Goal: Use online tool/utility: Utilize a website feature to perform a specific function

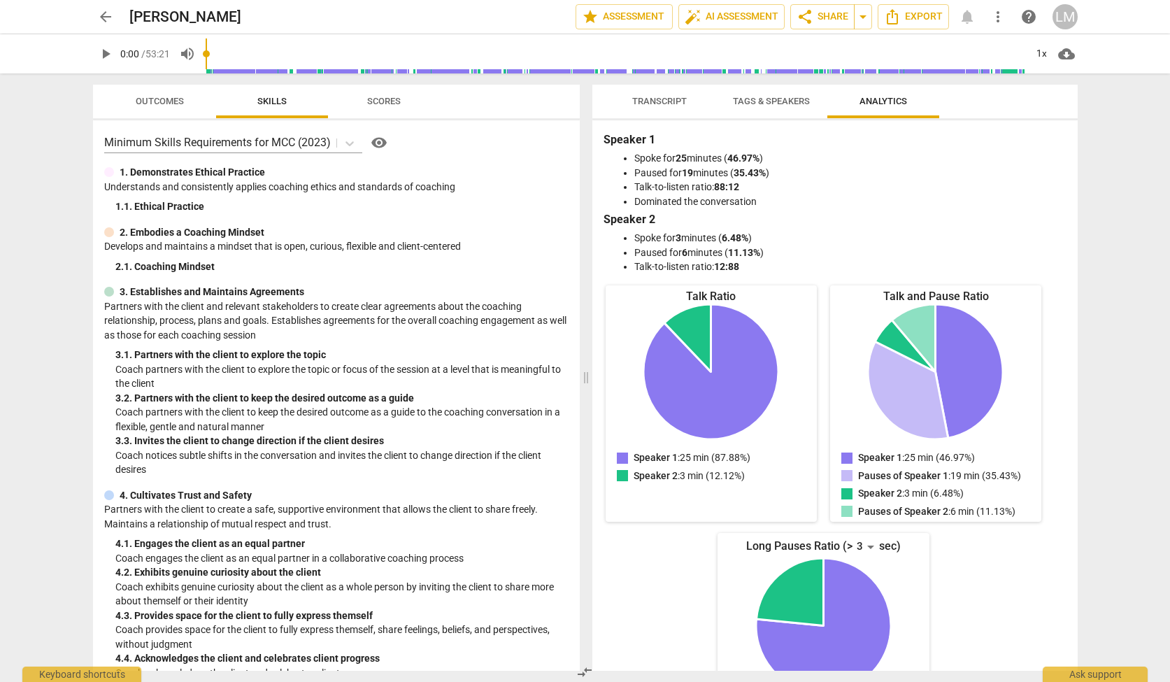
click at [199, 195] on div "1. Demonstrates Ethical Practice Understands and consistently applies coaching …" at bounding box center [336, 189] width 464 height 49
click at [599, 23] on span "star Assessment" at bounding box center [624, 16] width 85 height 17
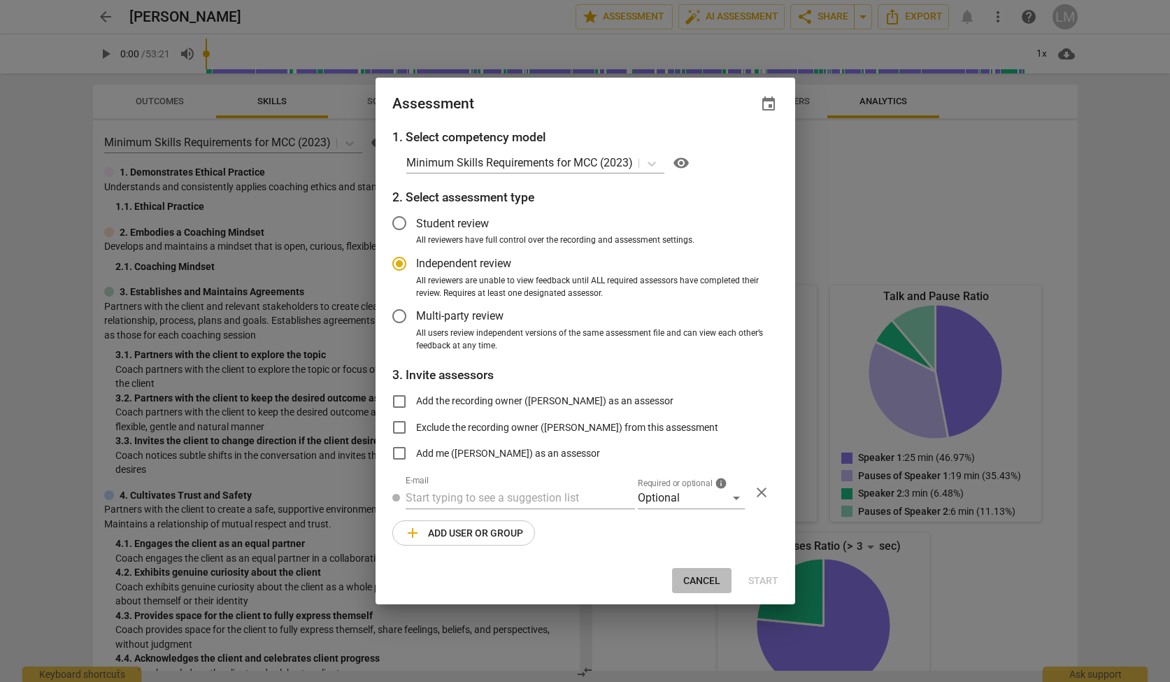
click at [696, 576] on span "Cancel" at bounding box center [701, 581] width 37 height 14
radio input "false"
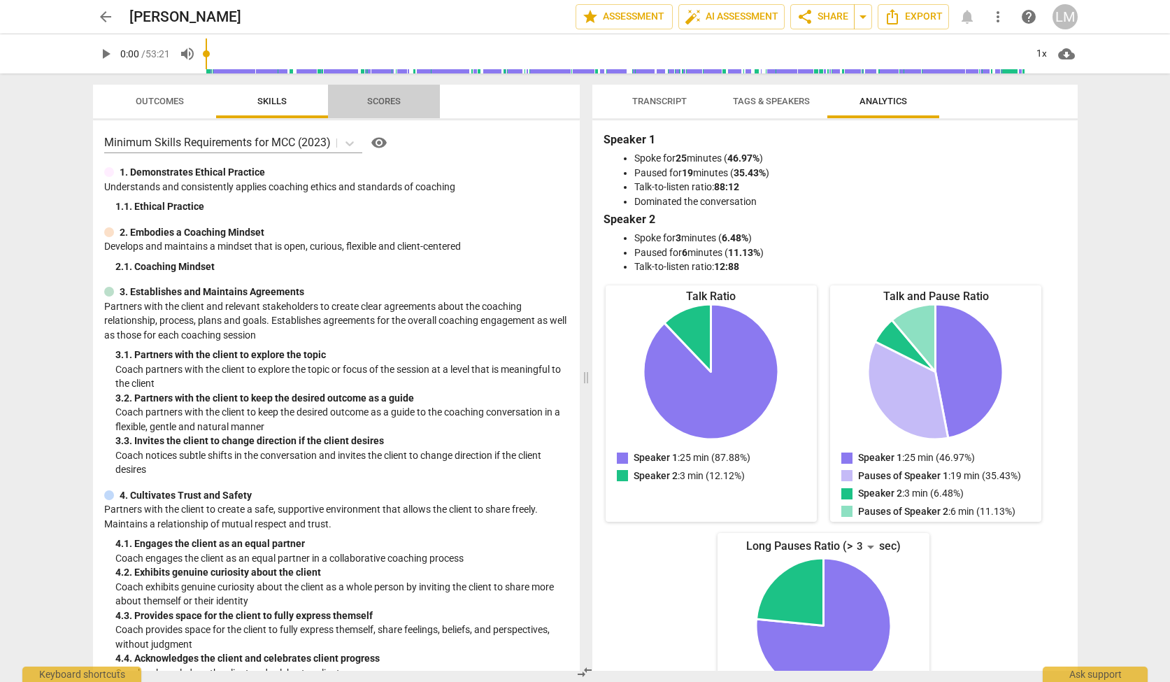
click at [376, 103] on span "Scores" at bounding box center [384, 101] width 34 height 10
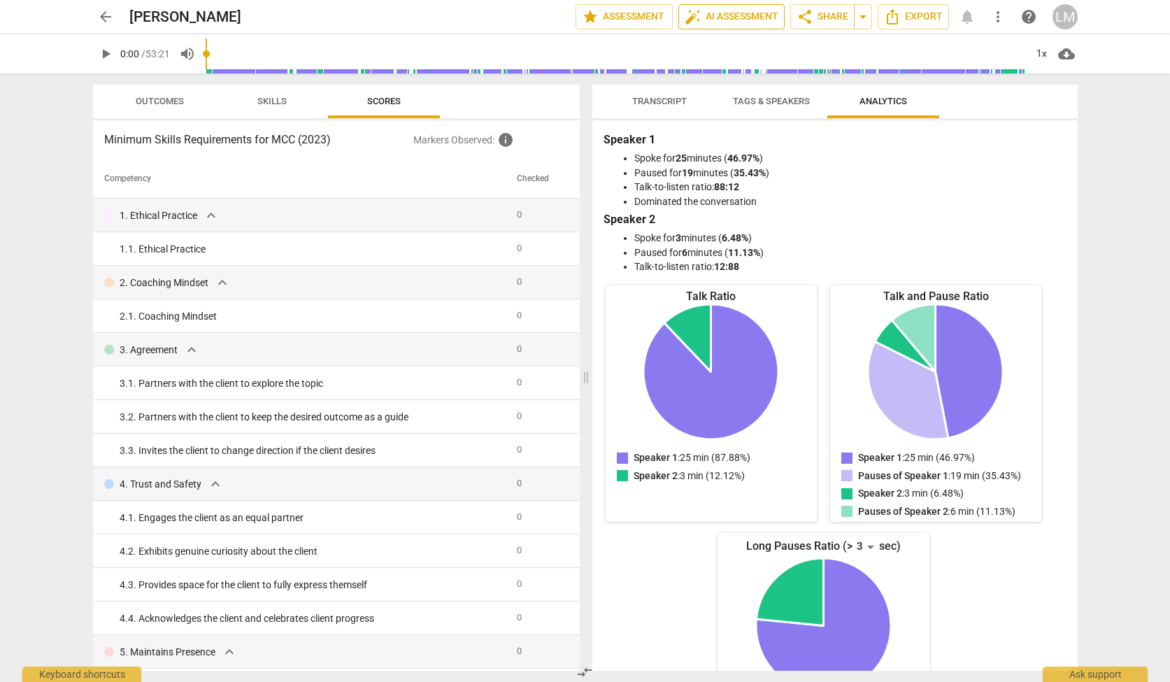
click at [739, 15] on span "auto_fix_high AI Assessment" at bounding box center [732, 16] width 94 height 17
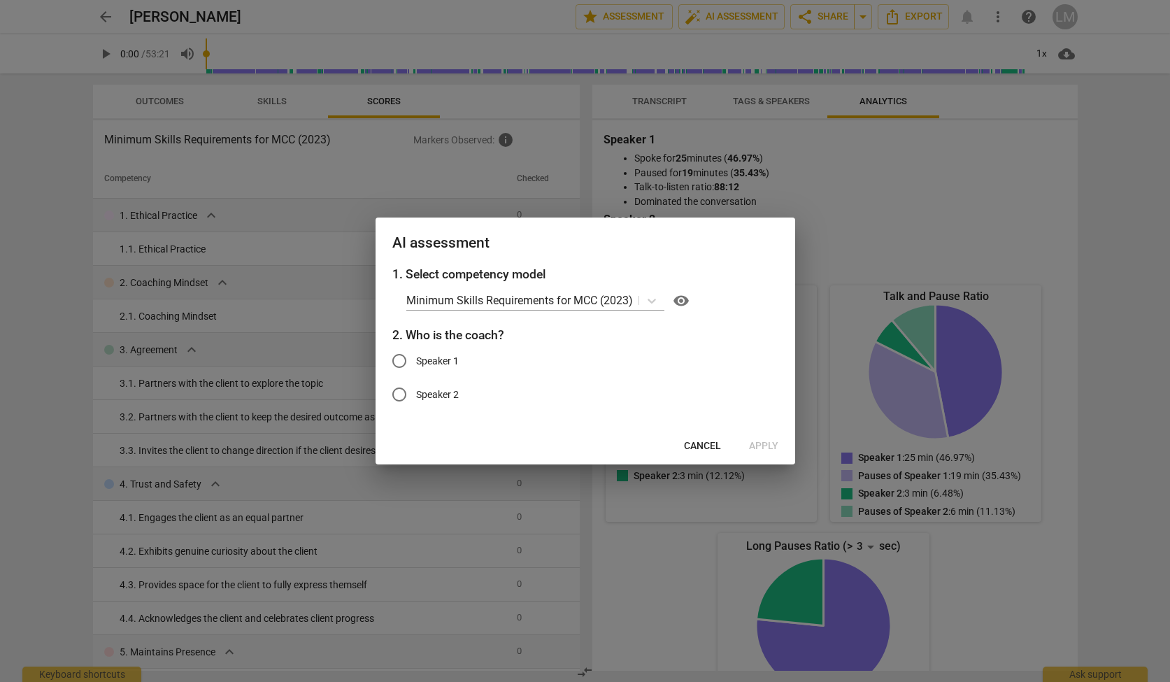
click at [417, 397] on span "Speaker 2" at bounding box center [437, 394] width 43 height 15
click at [416, 397] on input "Speaker 2" at bounding box center [400, 395] width 34 height 34
radio input "true"
click at [758, 447] on span "Apply" at bounding box center [763, 446] width 29 height 14
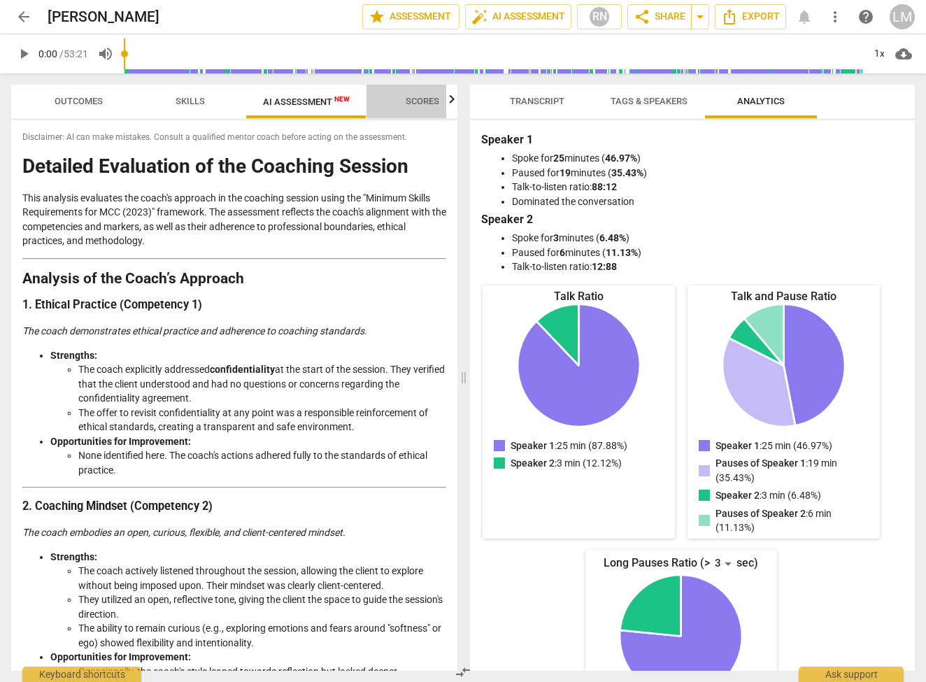
click at [424, 101] on span "Scores" at bounding box center [423, 101] width 34 height 10
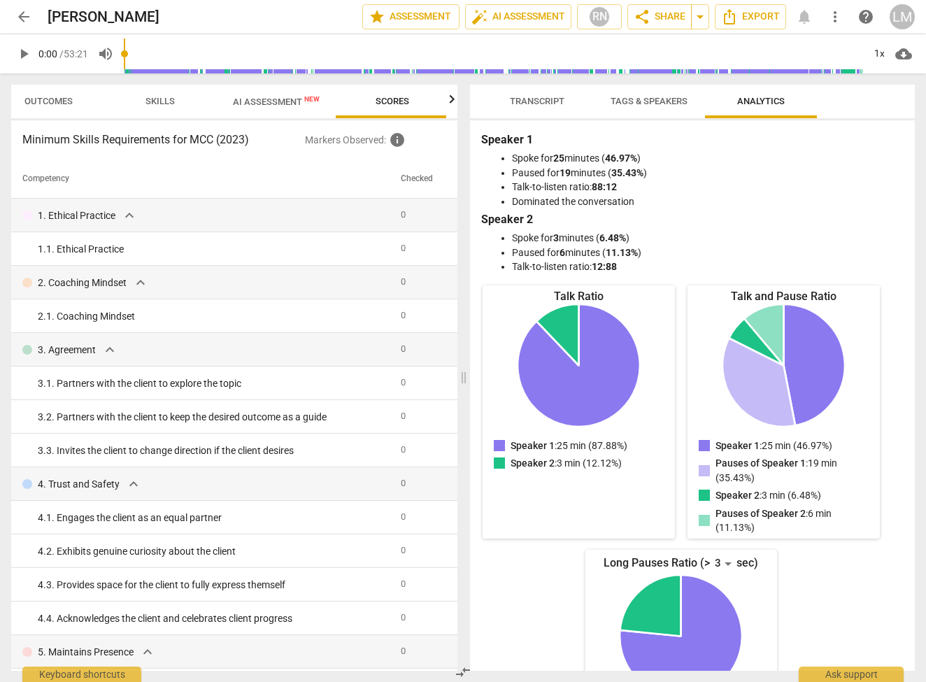
scroll to position [0, 31]
click at [273, 99] on span "AI Assessment New" at bounding box center [275, 102] width 87 height 10
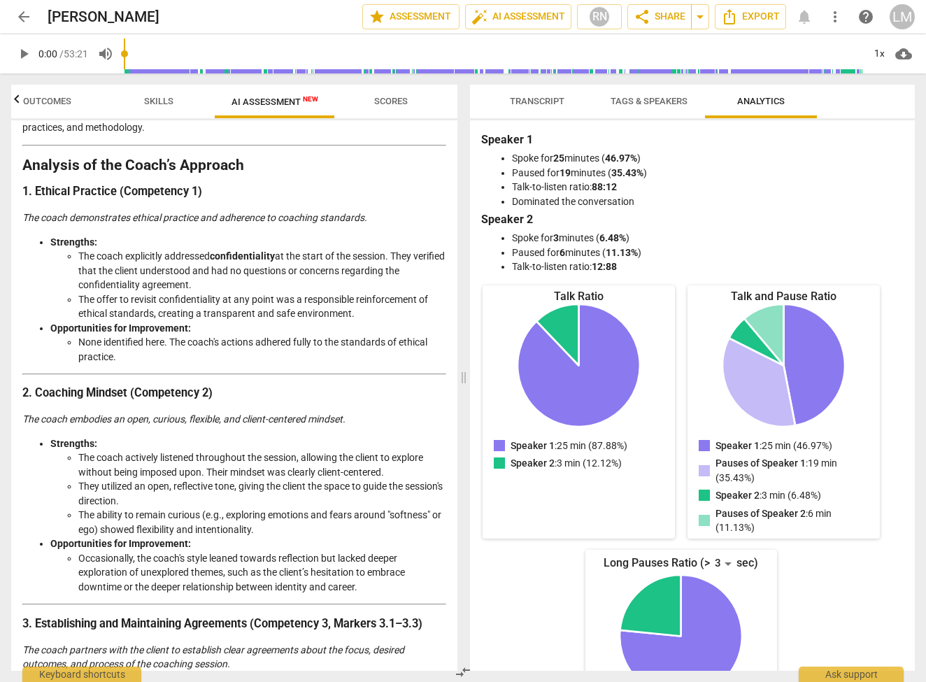
scroll to position [0, 0]
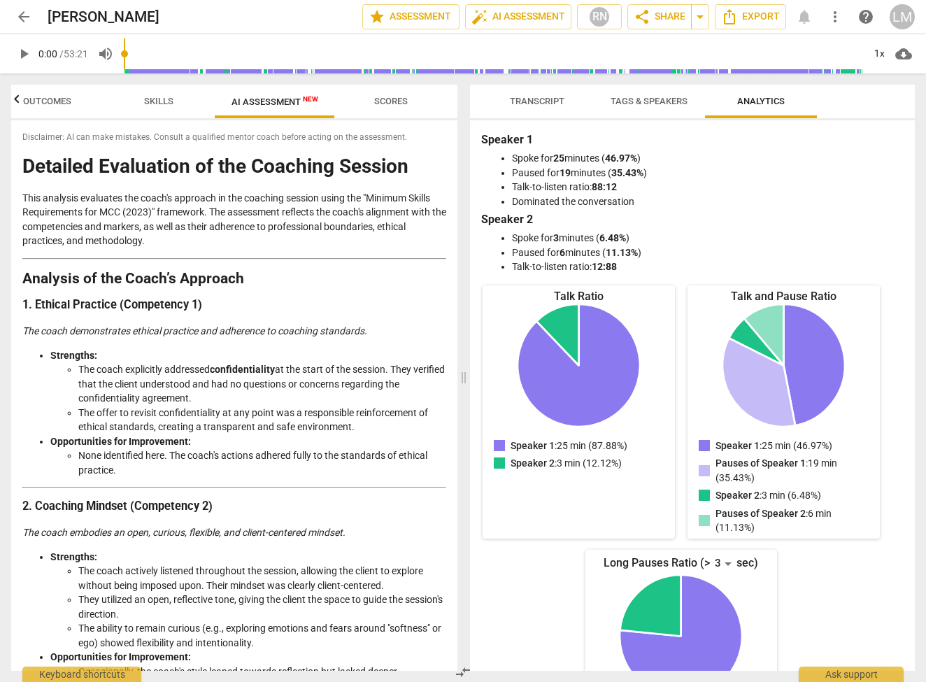
click at [22, 13] on span "arrow_back" at bounding box center [23, 16] width 17 height 17
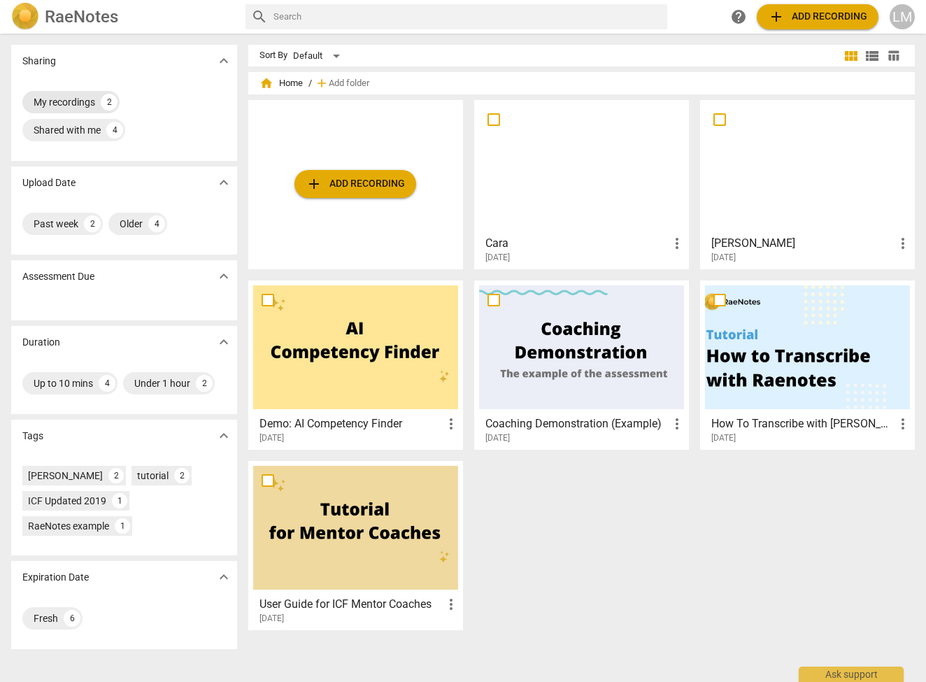
click at [74, 99] on div "My recordings" at bounding box center [65, 102] width 62 height 14
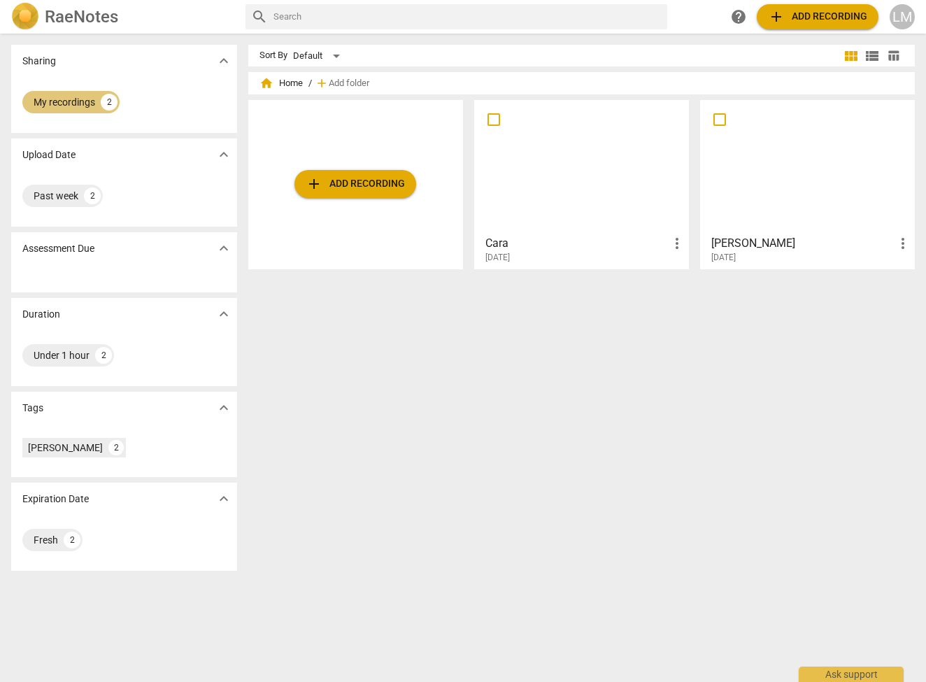
click at [87, 101] on div "My recordings" at bounding box center [65, 102] width 62 height 14
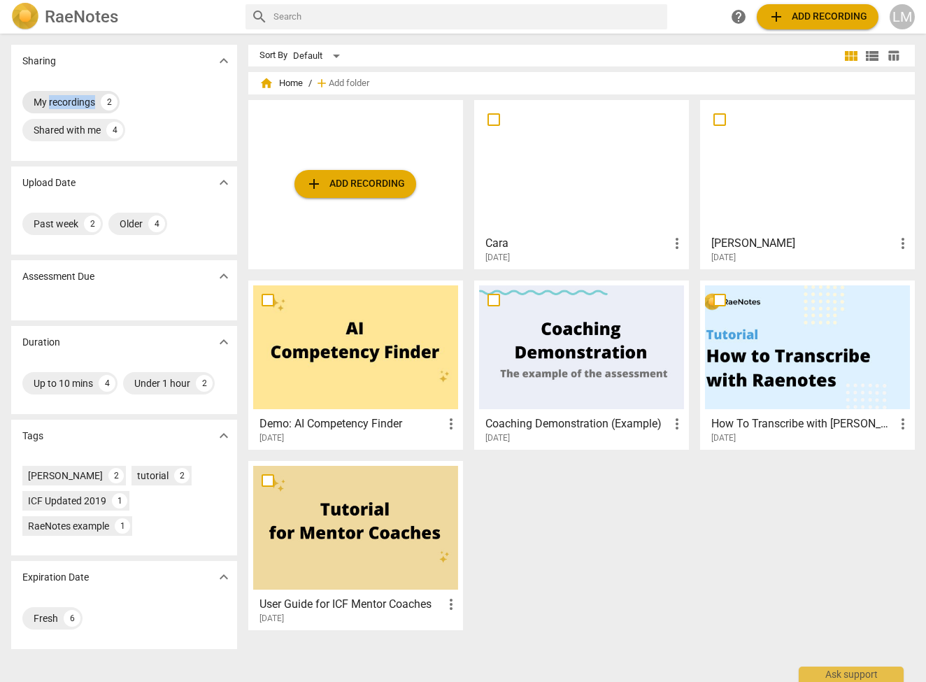
click at [87, 101] on div "My recordings" at bounding box center [65, 102] width 62 height 14
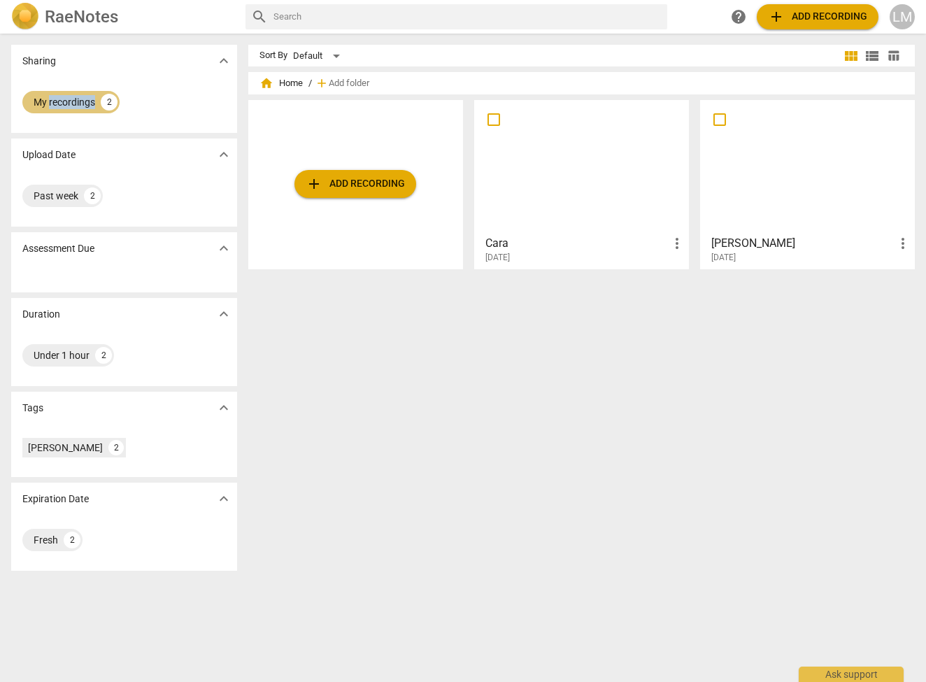
click at [87, 101] on div "My recordings" at bounding box center [65, 102] width 62 height 14
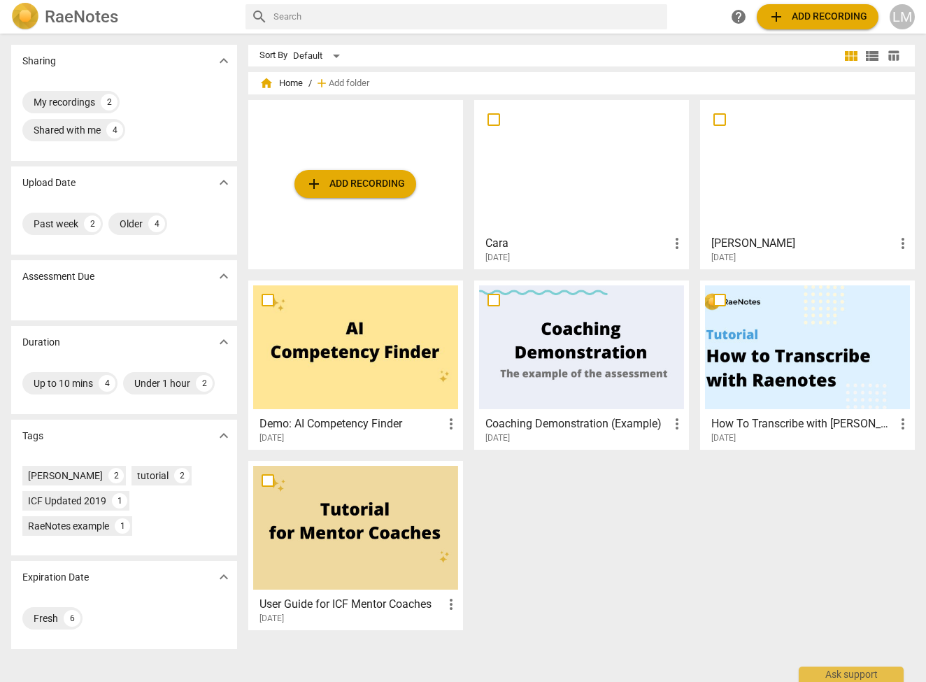
click at [580, 164] on div at bounding box center [581, 167] width 205 height 124
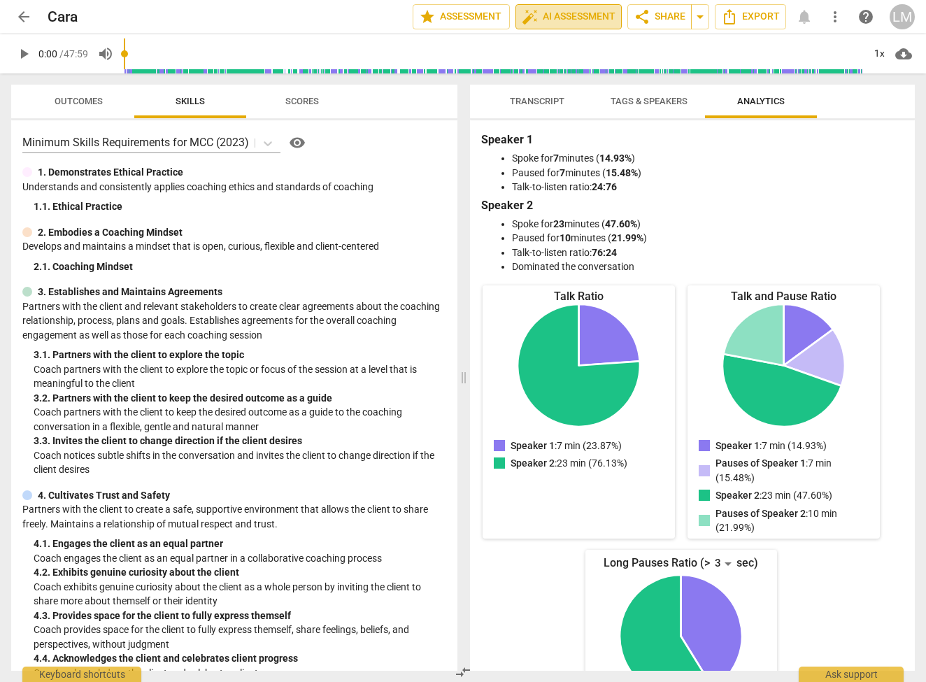
click at [581, 17] on span "auto_fix_high AI Assessment" at bounding box center [569, 16] width 94 height 17
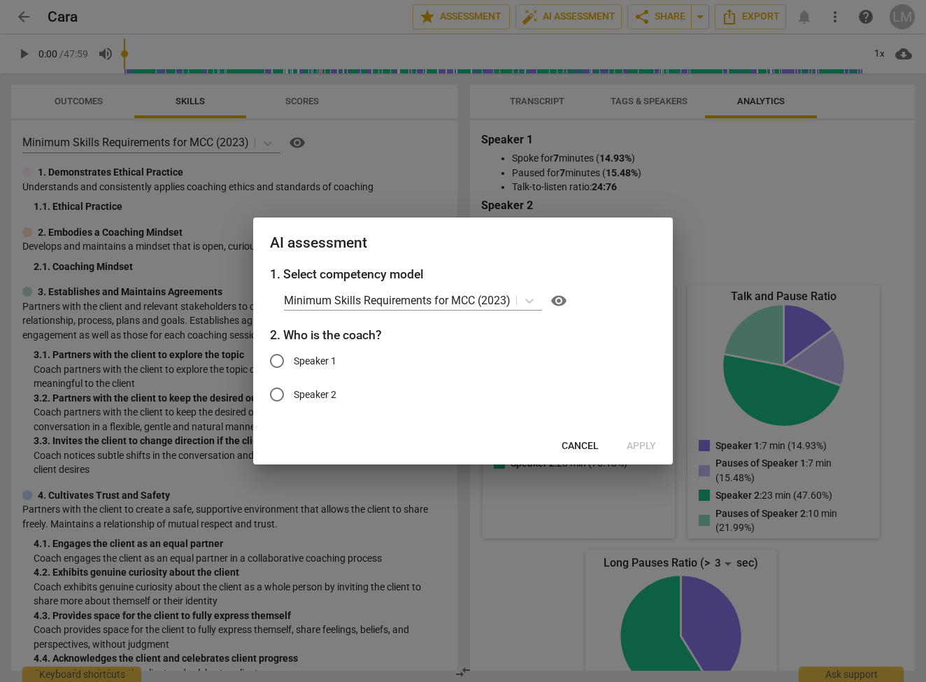
click at [301, 362] on span "Speaker 1" at bounding box center [315, 361] width 43 height 15
click at [294, 362] on input "Speaker 1" at bounding box center [277, 361] width 34 height 34
radio input "true"
click at [646, 441] on span "Apply" at bounding box center [641, 446] width 29 height 14
